Goal: Information Seeking & Learning: Learn about a topic

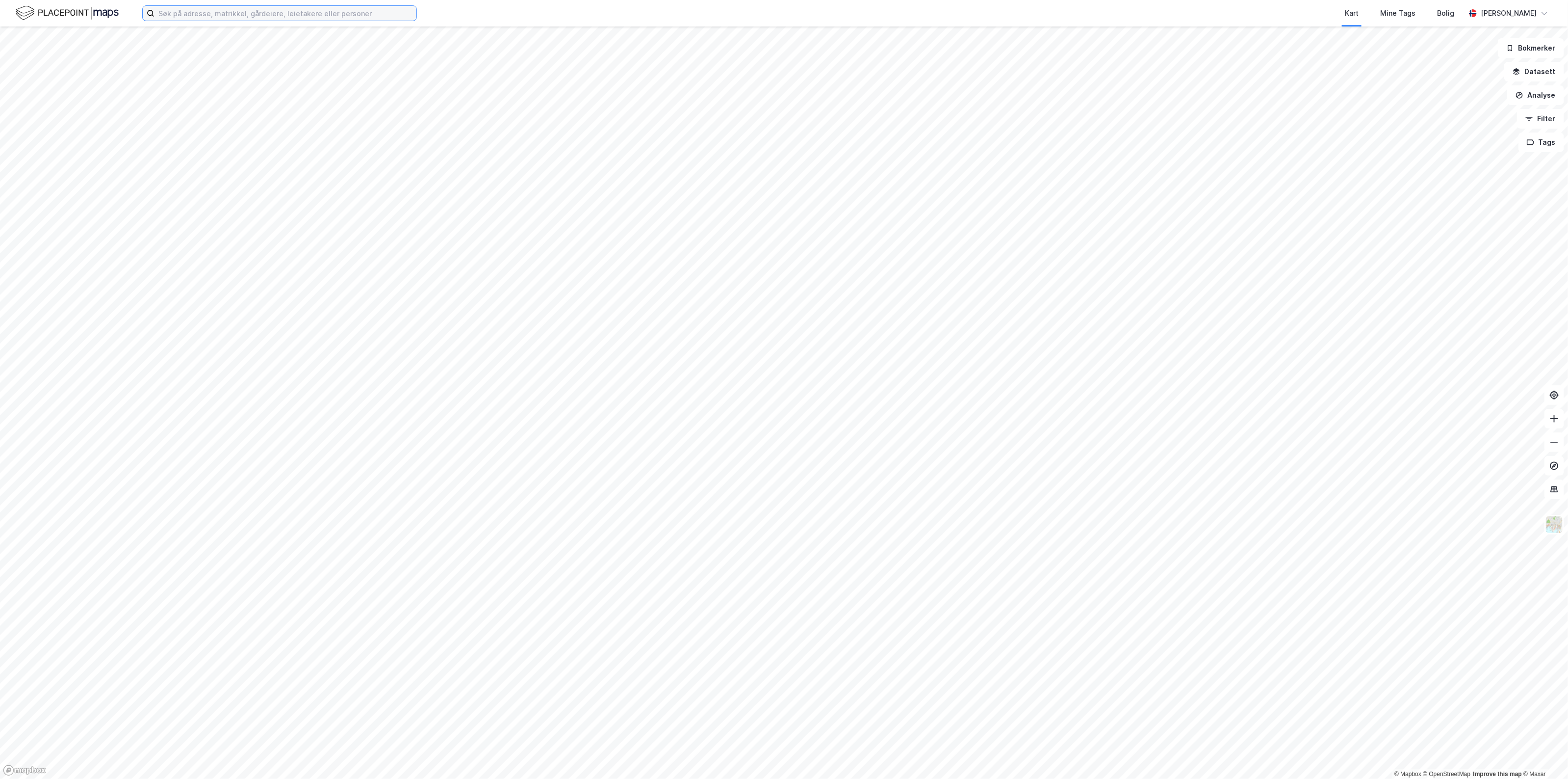
click at [181, 11] on input at bounding box center [285, 13] width 262 height 15
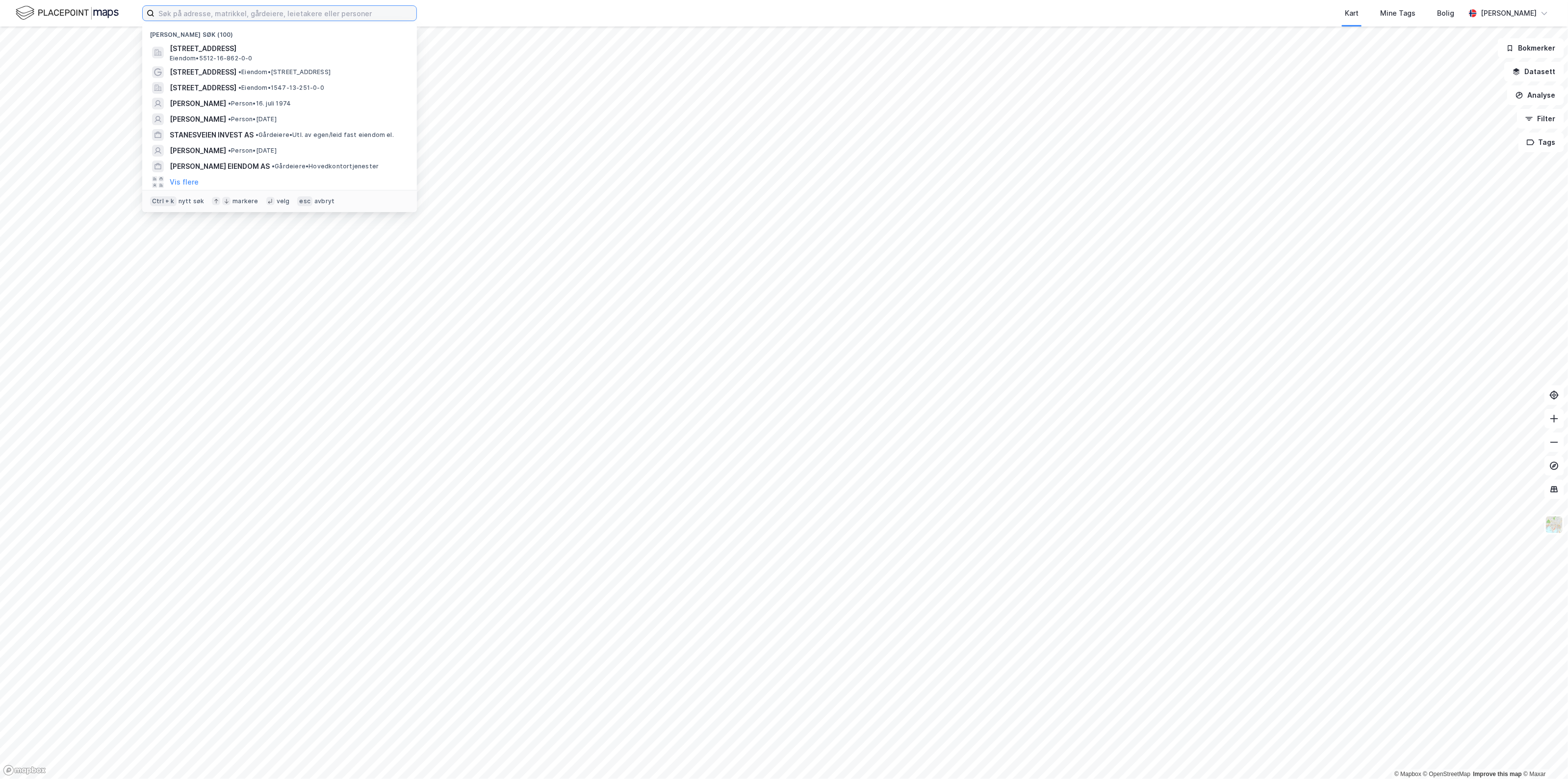
paste input "Åsamyrane 289"
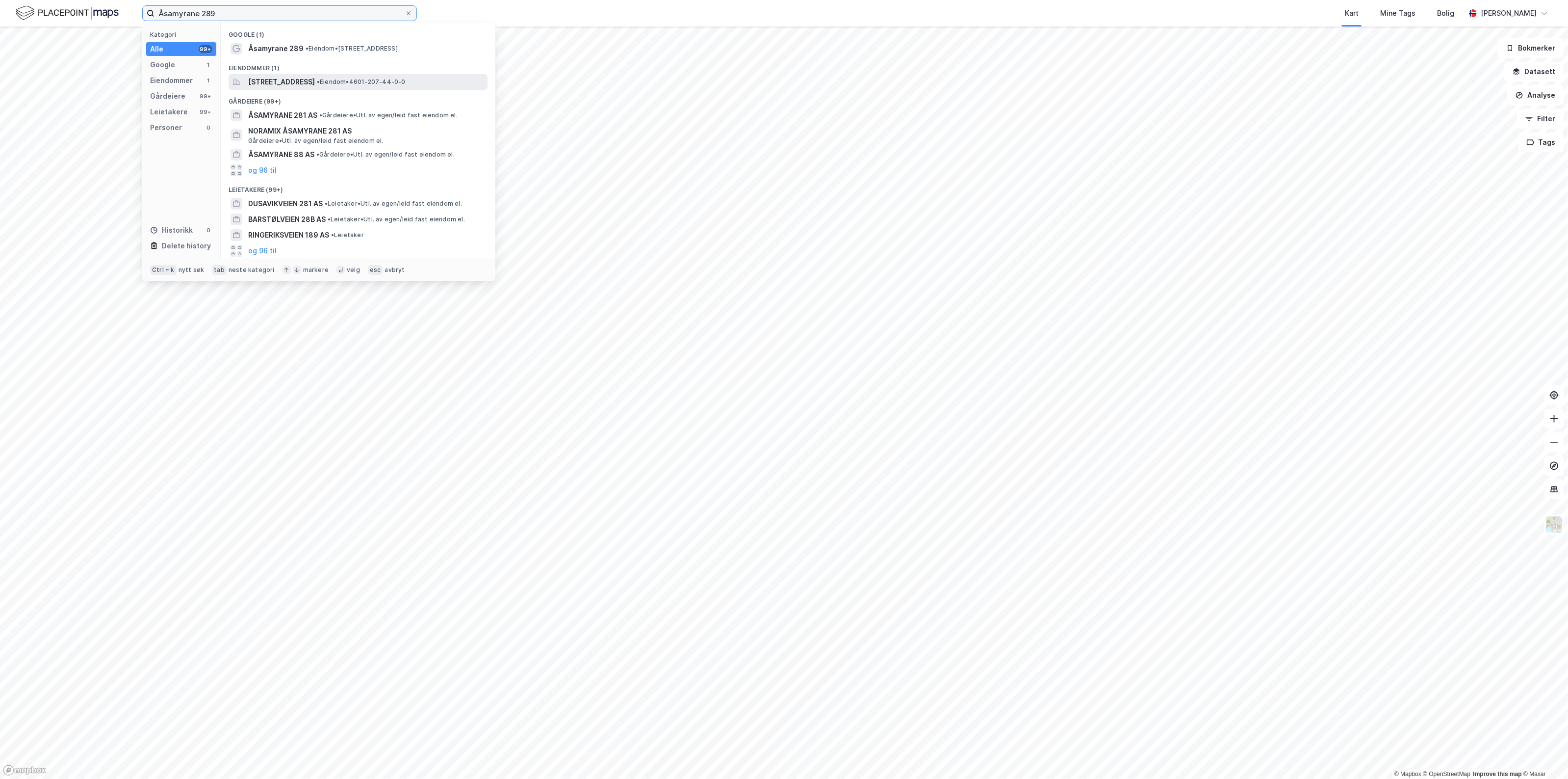
type input "Åsamyrane 289"
click at [294, 81] on span "[STREET_ADDRESS]" at bounding box center [282, 82] width 67 height 12
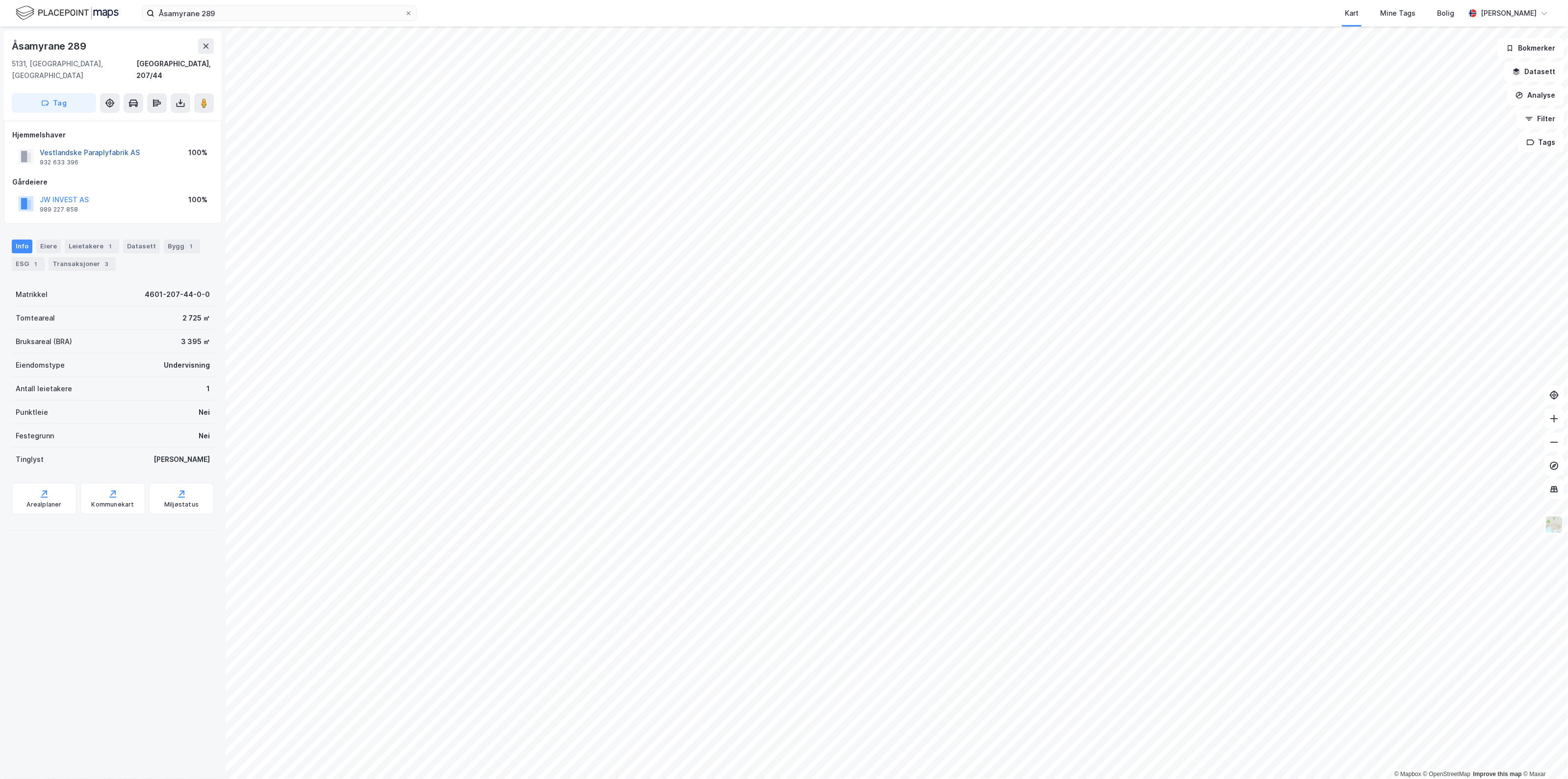
click at [0, 0] on button "Vestlandske Paraplyfabrik AS" at bounding box center [0, 0] width 0 height 0
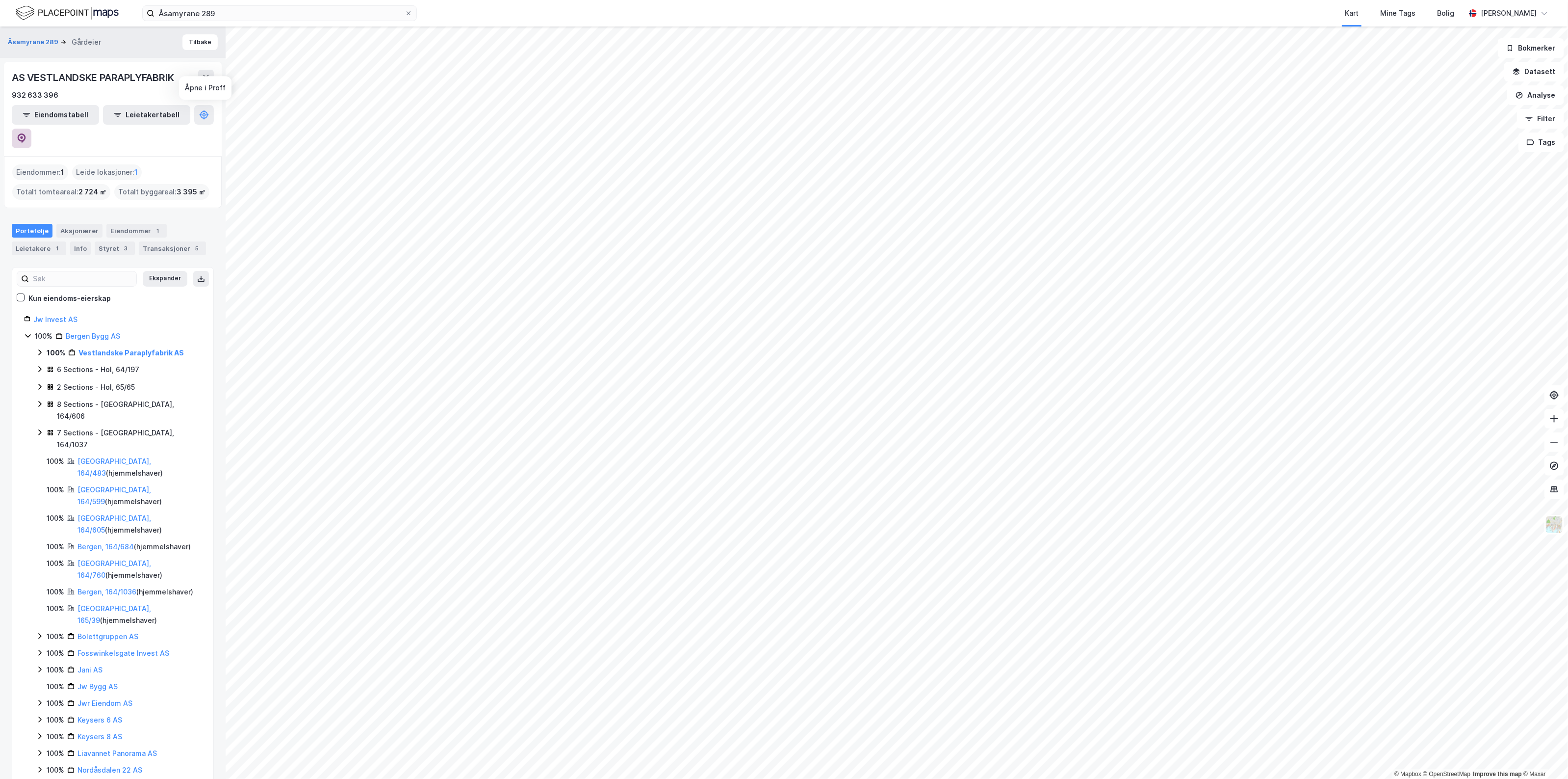
click at [27, 133] on icon at bounding box center [21, 138] width 10 height 10
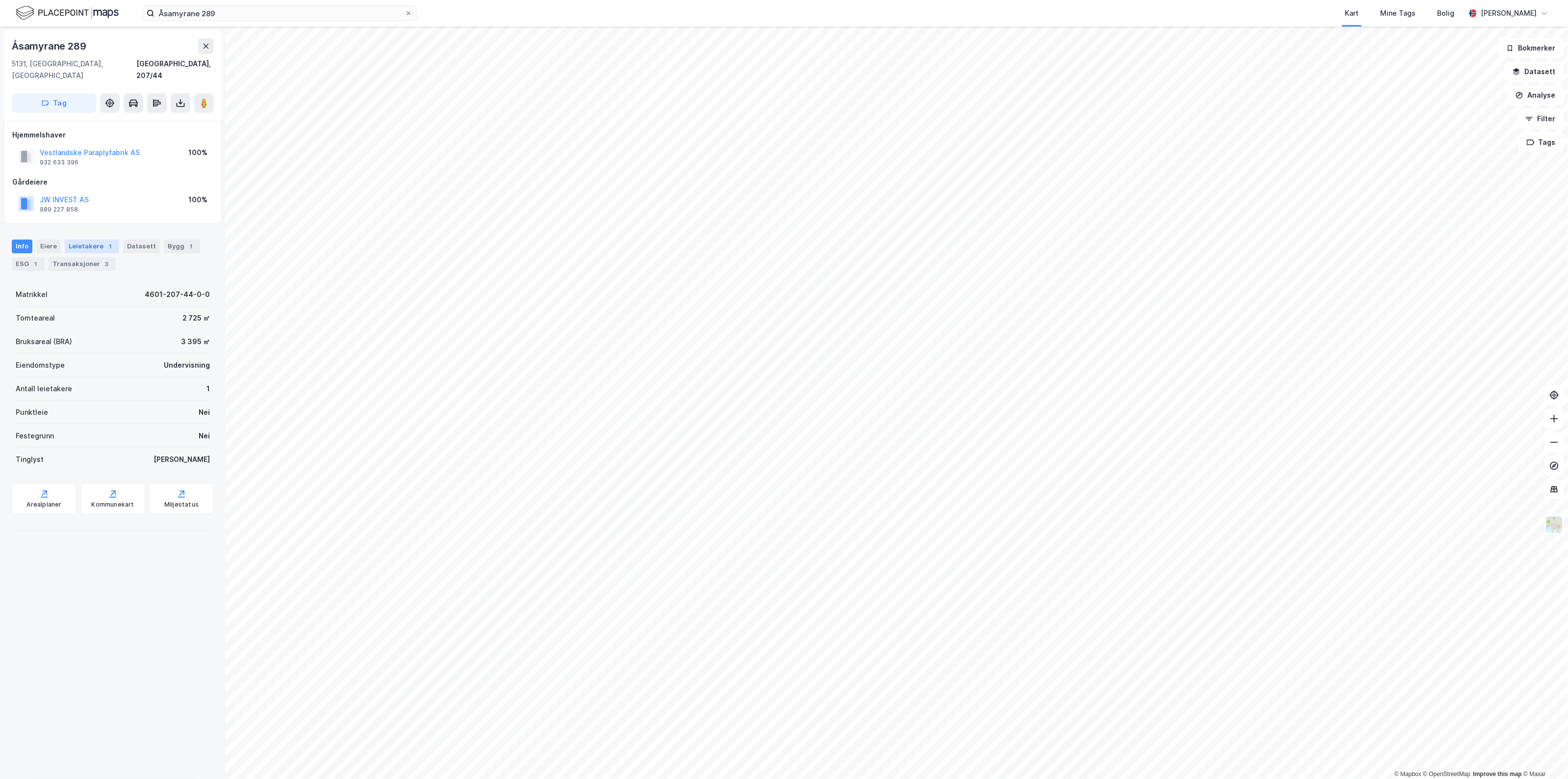
click at [82, 239] on div "Leietakere 1" at bounding box center [91, 246] width 54 height 14
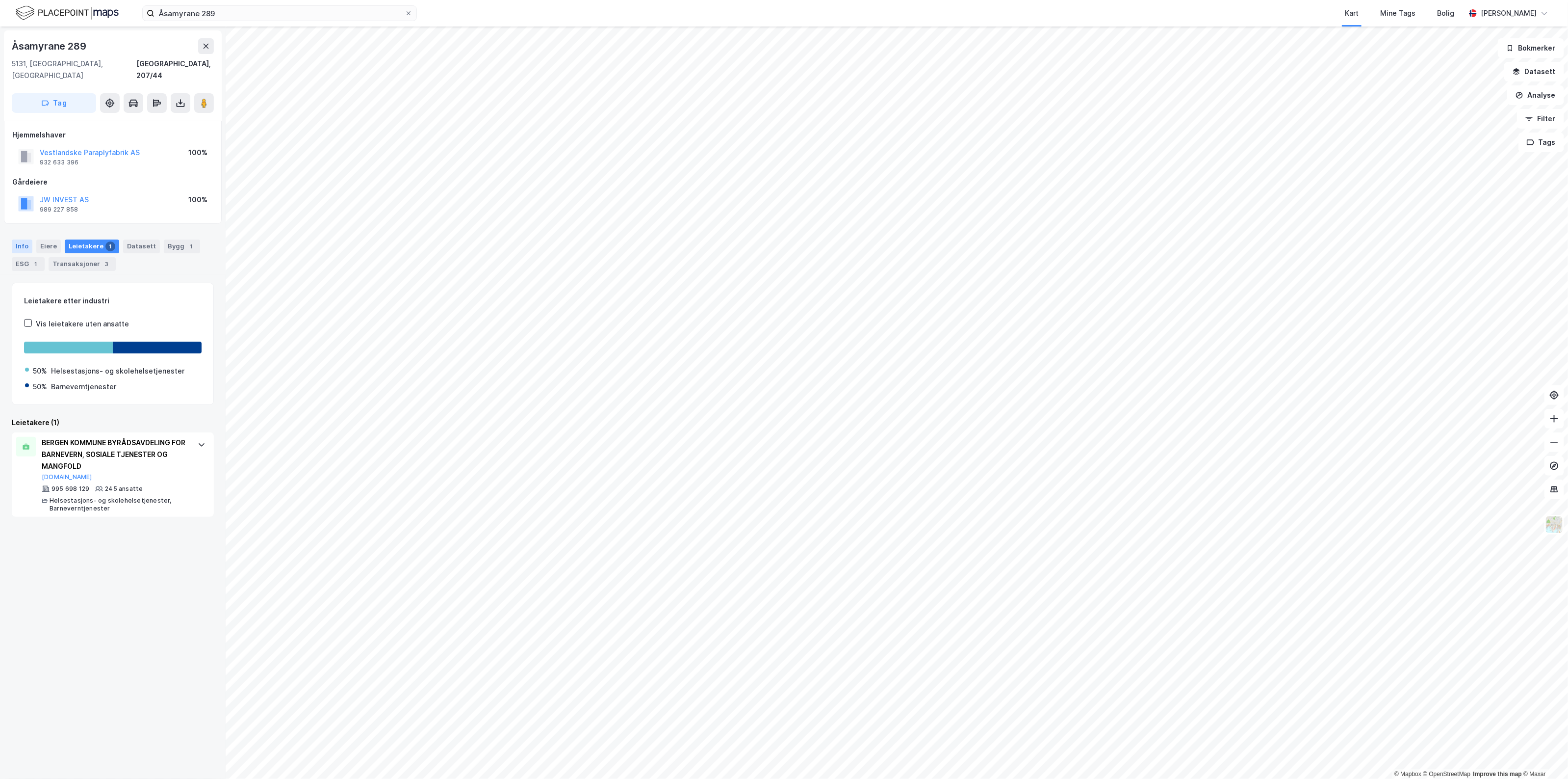
click at [18, 239] on div "Info" at bounding box center [22, 246] width 21 height 14
